Goal: Task Accomplishment & Management: Complete application form

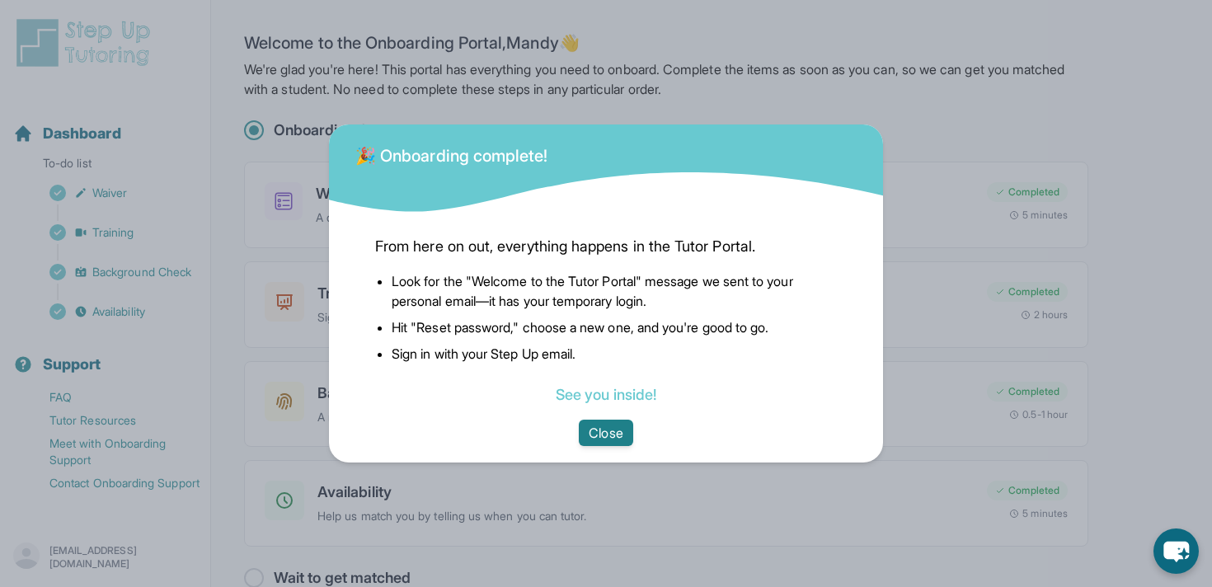
click at [597, 434] on button "Close" at bounding box center [606, 433] width 54 height 26
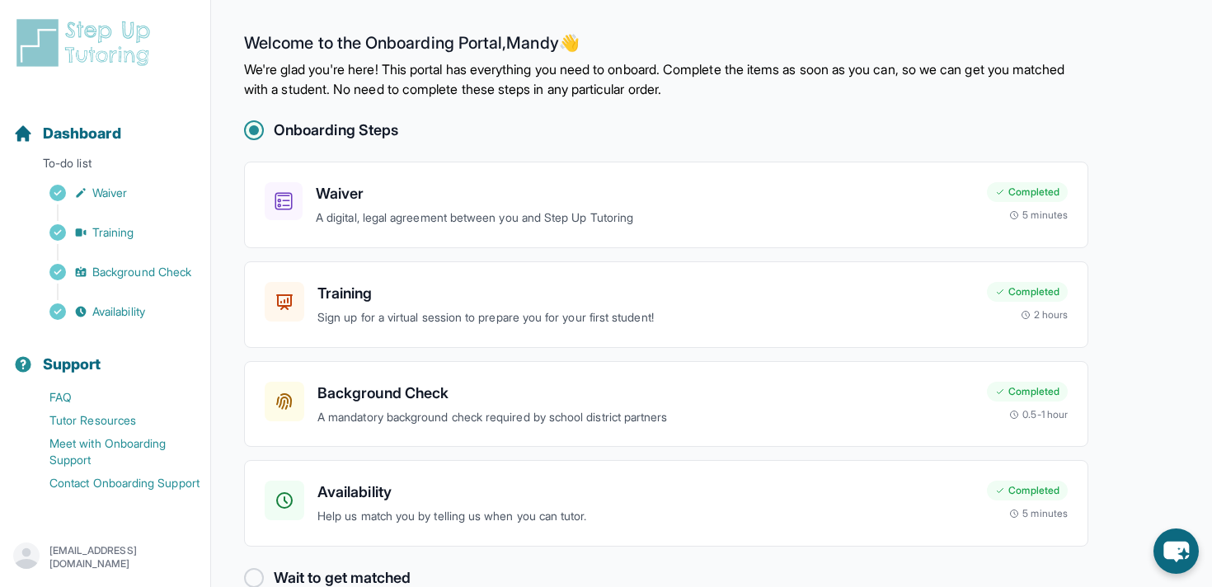
click at [62, 29] on img at bounding box center [86, 42] width 147 height 53
click at [26, 35] on img at bounding box center [86, 42] width 147 height 53
click at [59, 135] on span "Dashboard" at bounding box center [82, 133] width 78 height 23
click at [125, 124] on div "Dashboard" at bounding box center [105, 133] width 197 height 36
click at [372, 136] on h2 "Onboarding Steps" at bounding box center [336, 130] width 124 height 23
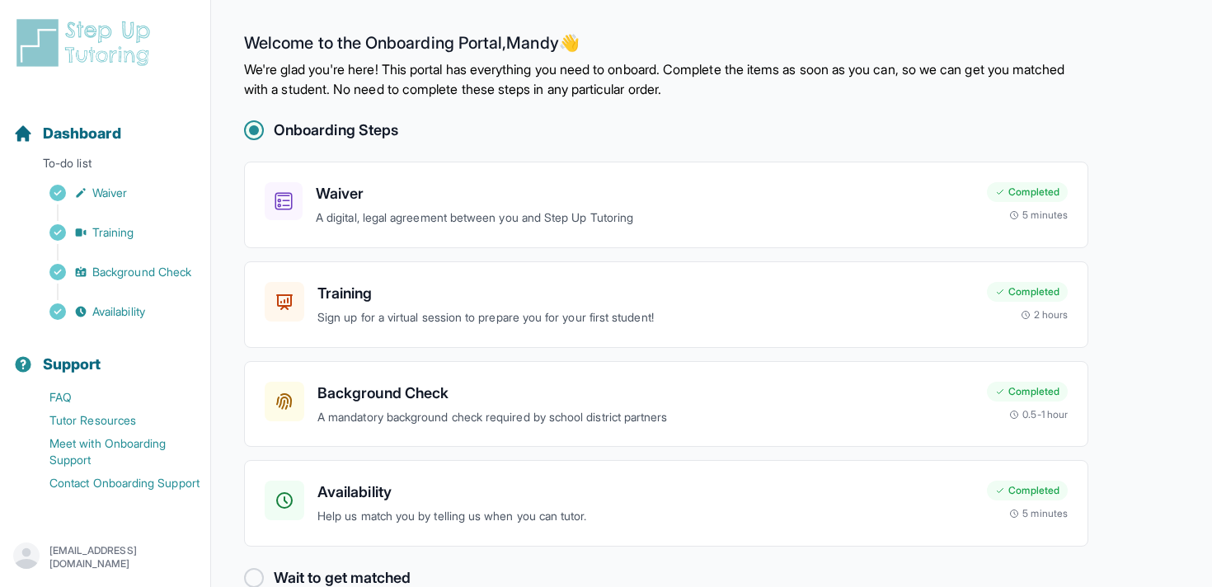
scroll to position [35, 0]
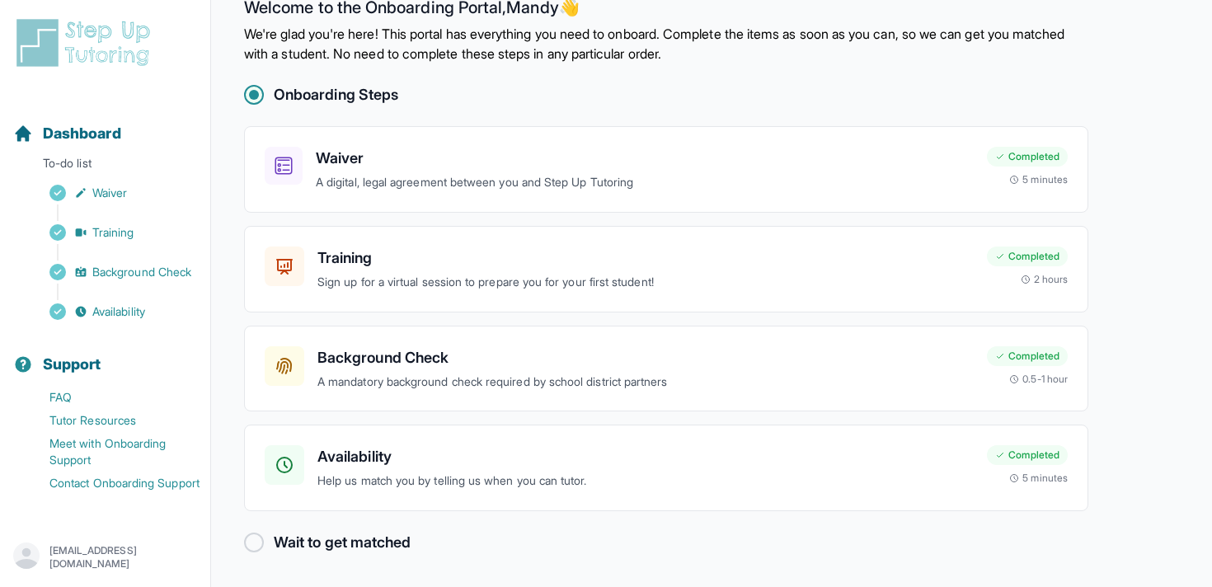
click at [248, 541] on div at bounding box center [254, 543] width 20 height 20
click at [153, 555] on p "mandyvuong07@gmail.com" at bounding box center [123, 557] width 148 height 26
click at [425, 528] on div "Onboarding Steps Waiver A digital, legal agreement between you and Step Up Tuto…" at bounding box center [666, 318] width 844 height 471
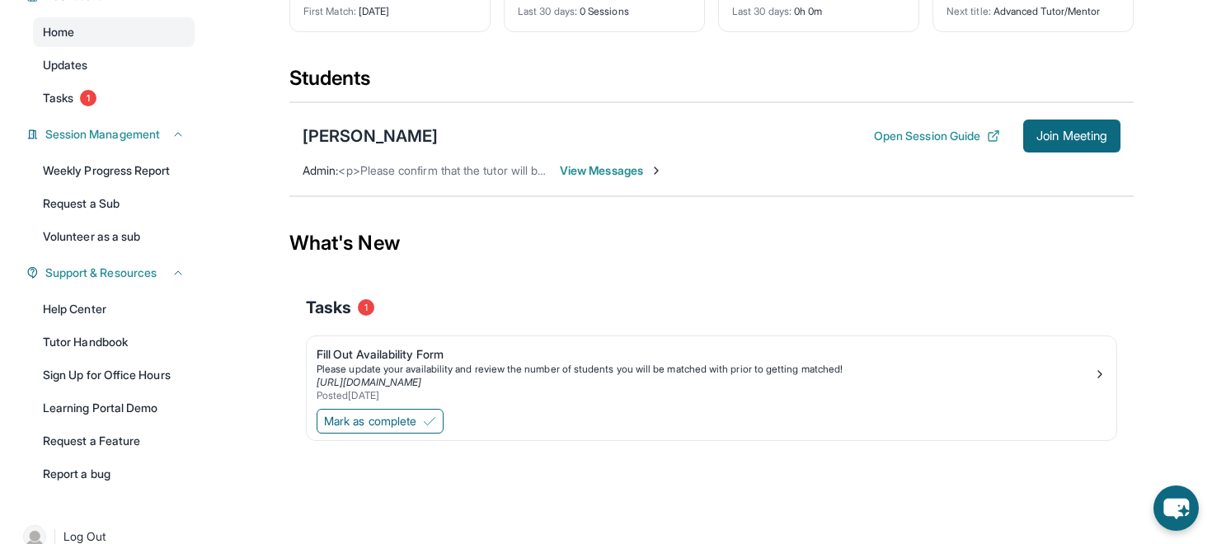
scroll to position [142, 0]
click at [436, 352] on div "Fill Out Availability Form" at bounding box center [705, 353] width 777 height 16
click at [632, 171] on span "View Messages" at bounding box center [611, 170] width 103 height 16
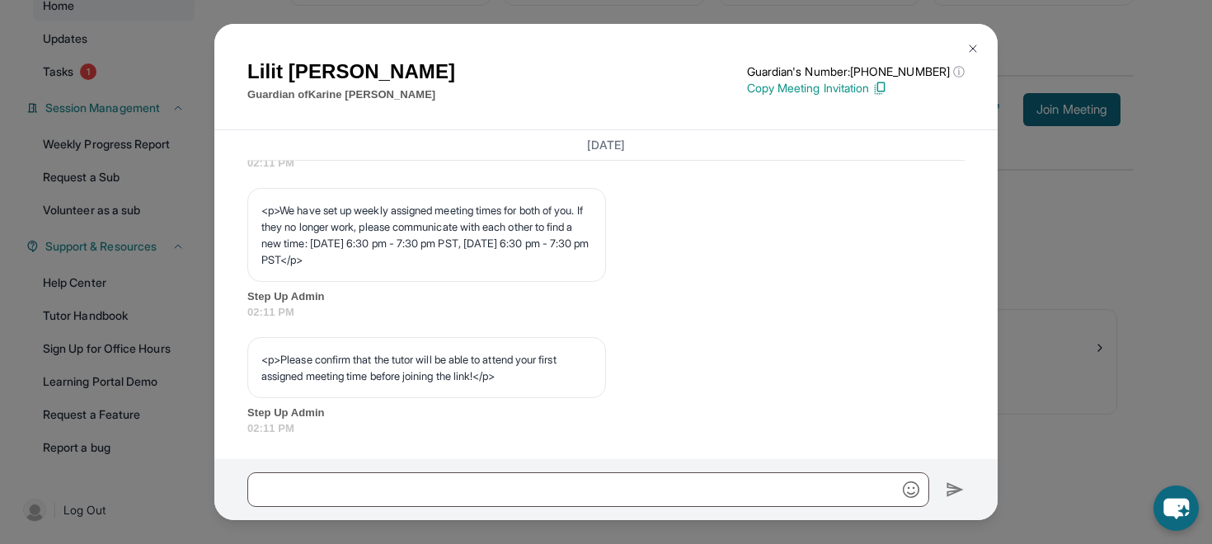
scroll to position [933, 0]
click at [1182, 343] on div "[PERSON_NAME] Guardian of [PERSON_NAME] Guardian's Number: [PHONE_NUMBER] ⓘ Thi…" at bounding box center [606, 272] width 1212 height 544
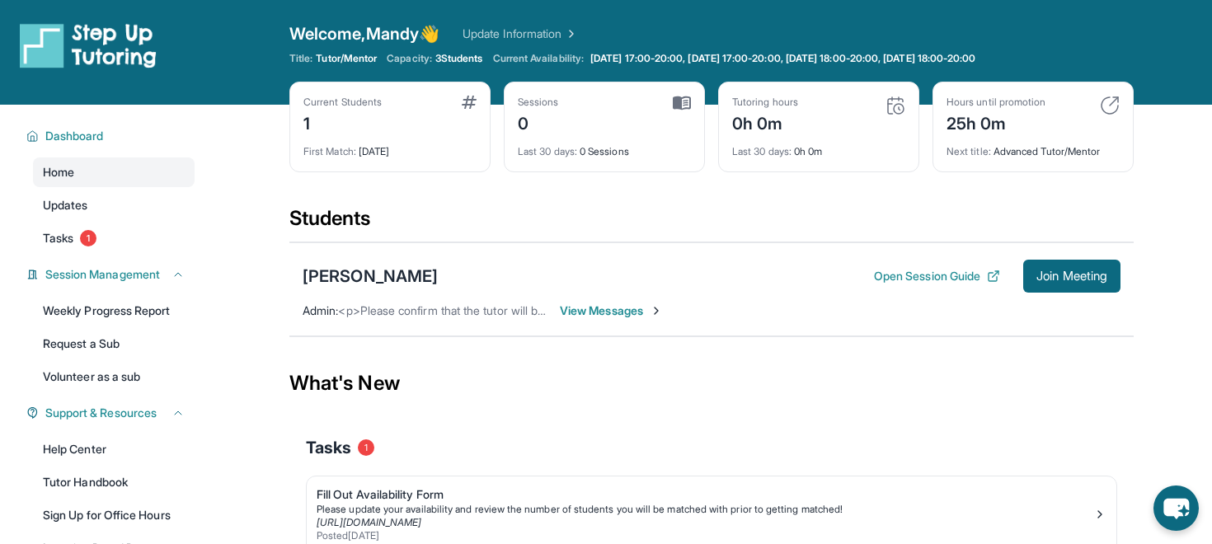
scroll to position [168, 0]
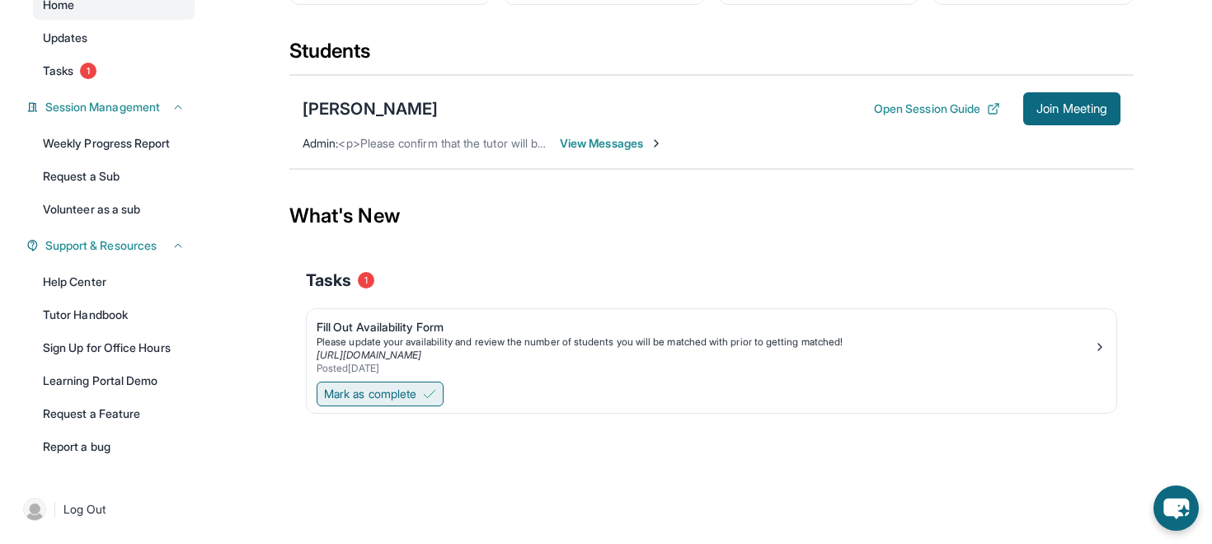
click at [383, 397] on span "Mark as complete" at bounding box center [370, 394] width 92 height 16
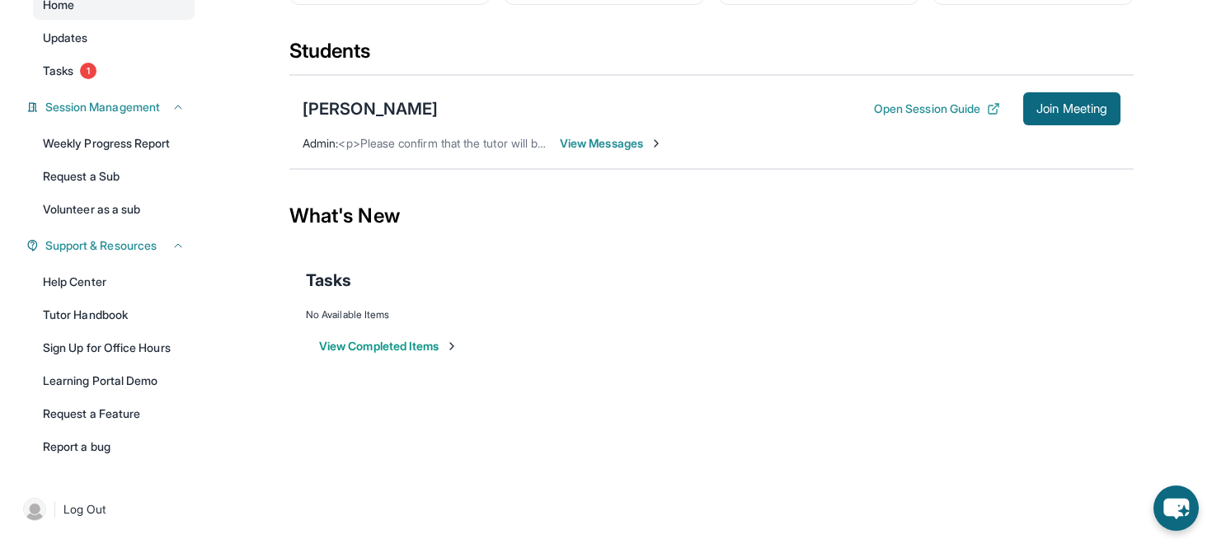
click at [424, 345] on button "View Completed Items" at bounding box center [388, 346] width 139 height 16
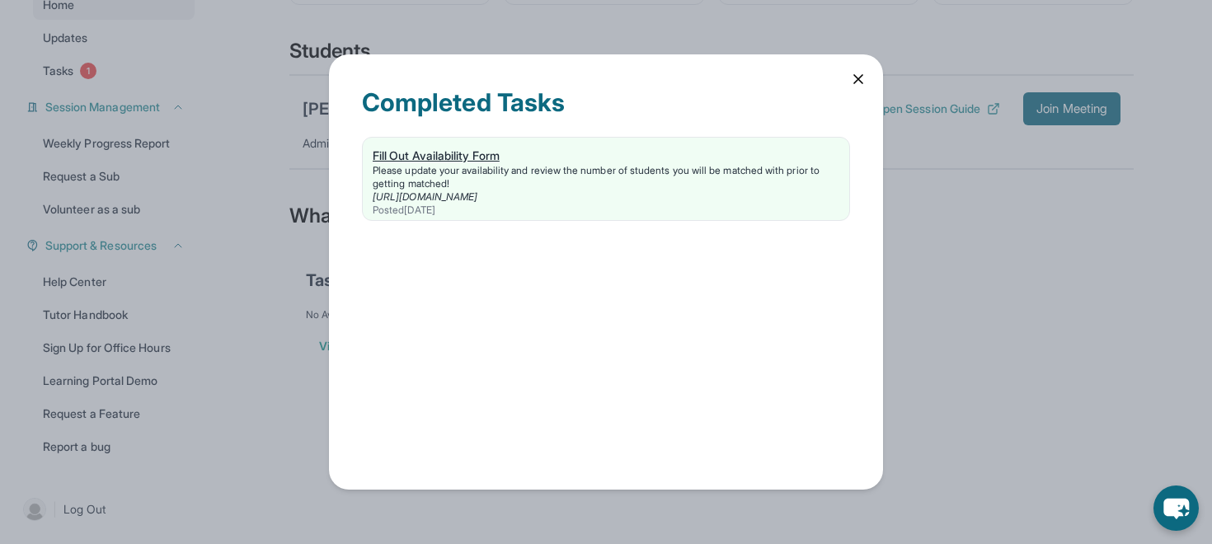
click at [480, 157] on div "Fill Out Availability Form" at bounding box center [606, 156] width 467 height 16
click at [852, 74] on icon at bounding box center [858, 79] width 16 height 16
